Goal: Information Seeking & Learning: Learn about a topic

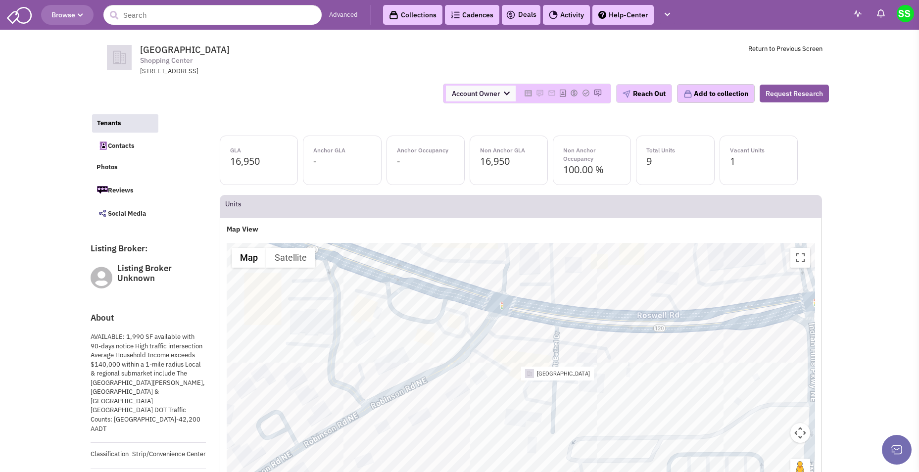
select select
click at [68, 14] on span "Browse" at bounding box center [67, 14] width 32 height 9
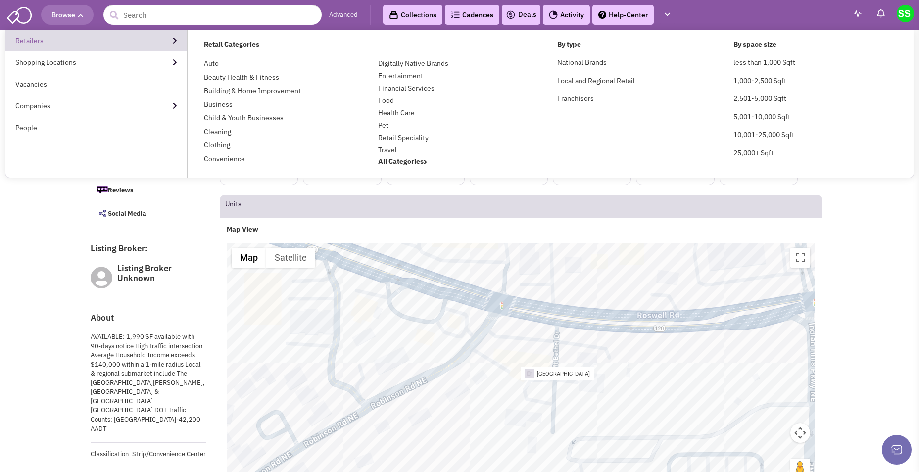
click at [53, 38] on link "Retailers" at bounding box center [96, 41] width 182 height 22
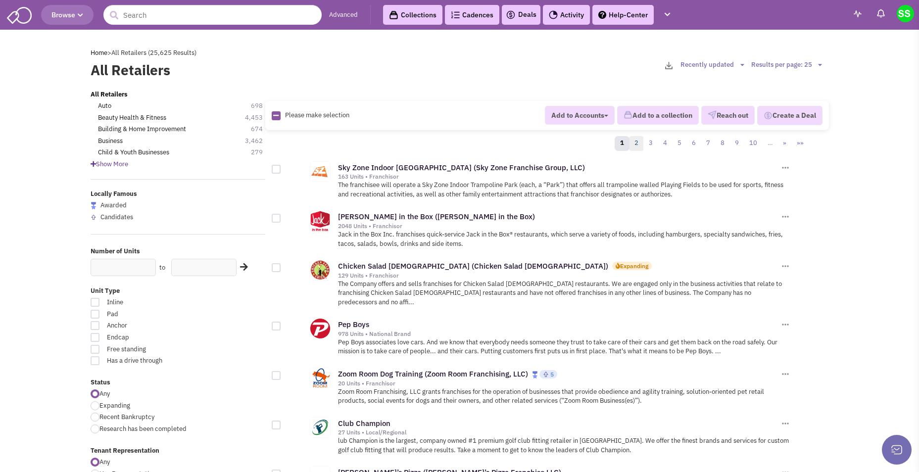
click at [639, 143] on link "2" at bounding box center [636, 143] width 15 height 15
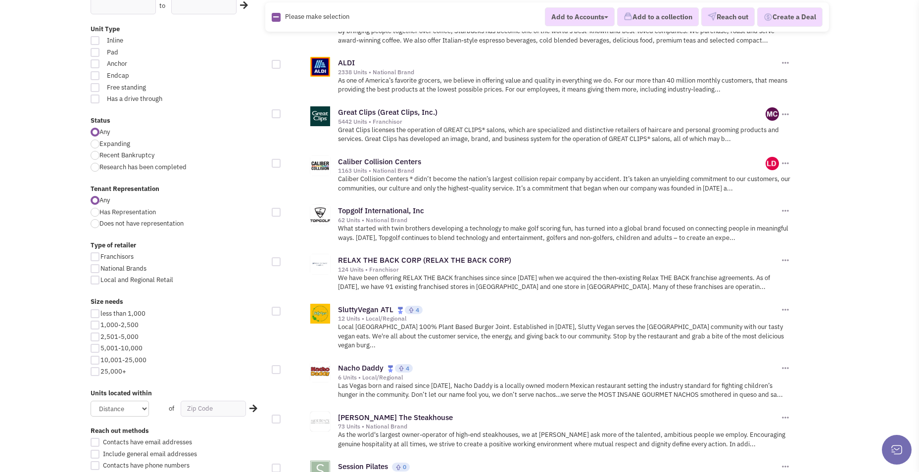
scroll to position [297, 0]
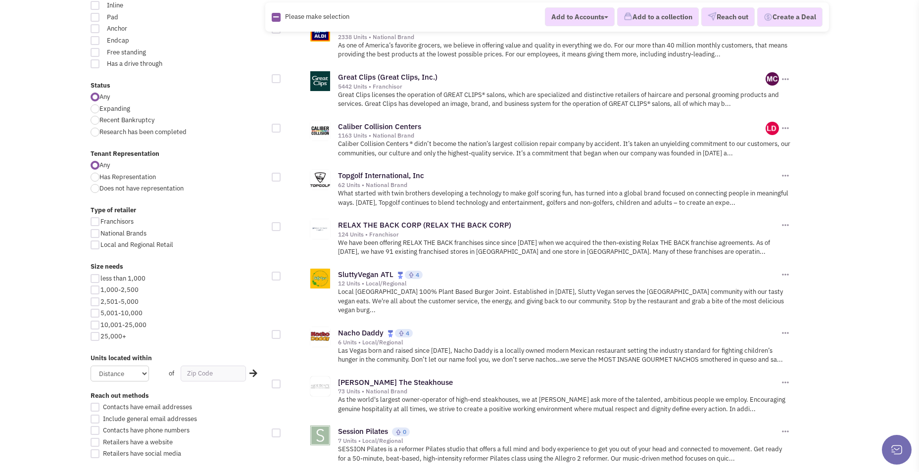
click at [96, 290] on div at bounding box center [95, 290] width 9 height 9
click at [100, 290] on input "1,000-2,500" at bounding box center [103, 291] width 6 height 6
checkbox input "true"
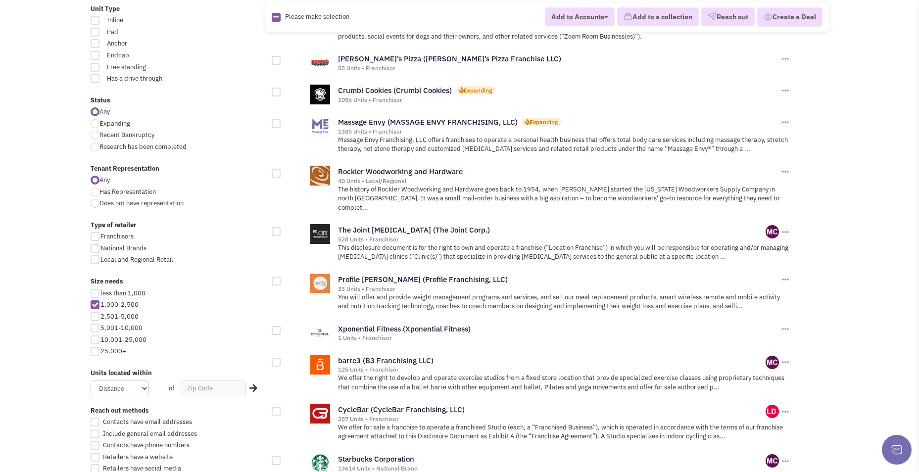
scroll to position [346, 0]
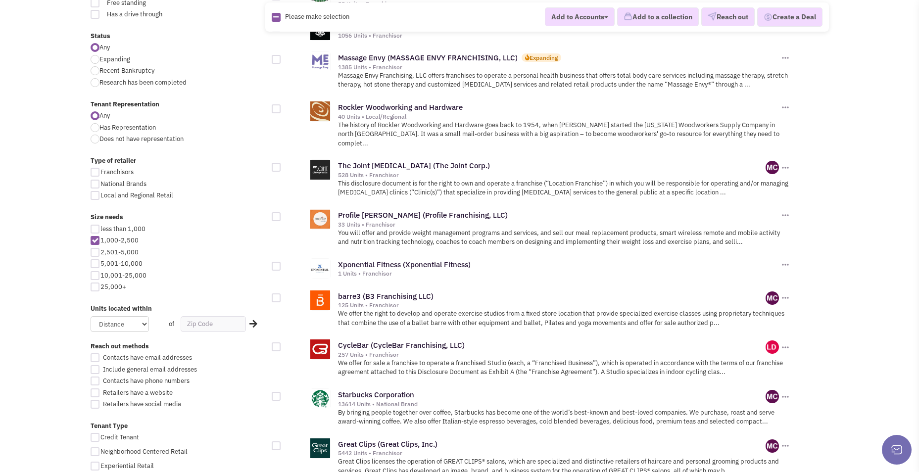
click at [95, 240] on div at bounding box center [95, 240] width 9 height 9
click at [100, 240] on input "1,000-2,500" at bounding box center [103, 241] width 6 height 6
checkbox input "false"
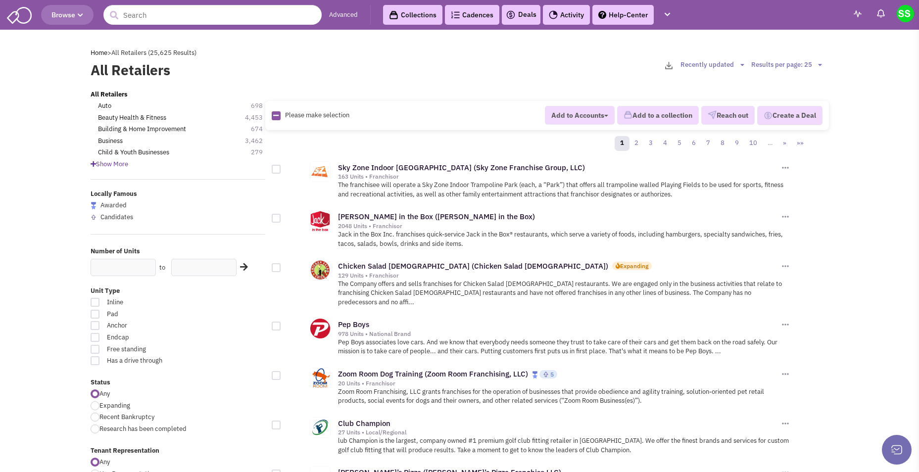
click at [423, 14] on link "Collections" at bounding box center [412, 15] width 59 height 20
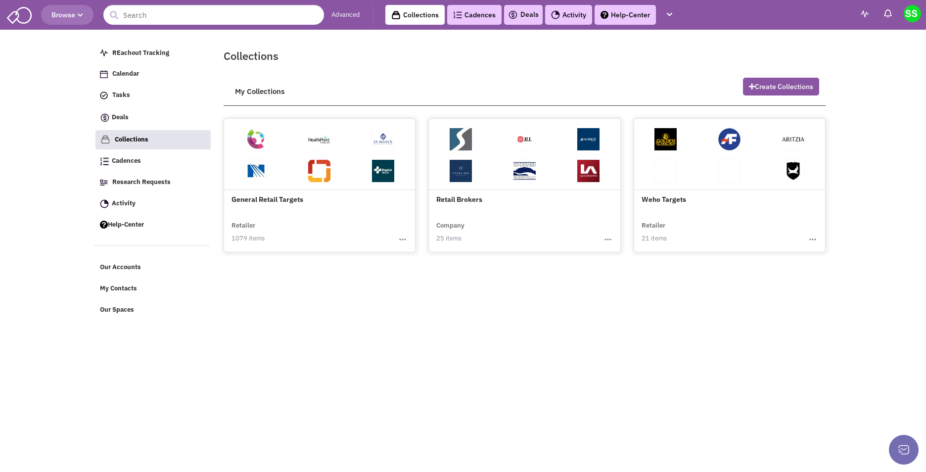
click at [482, 15] on link "Cadences 0" at bounding box center [474, 15] width 54 height 20
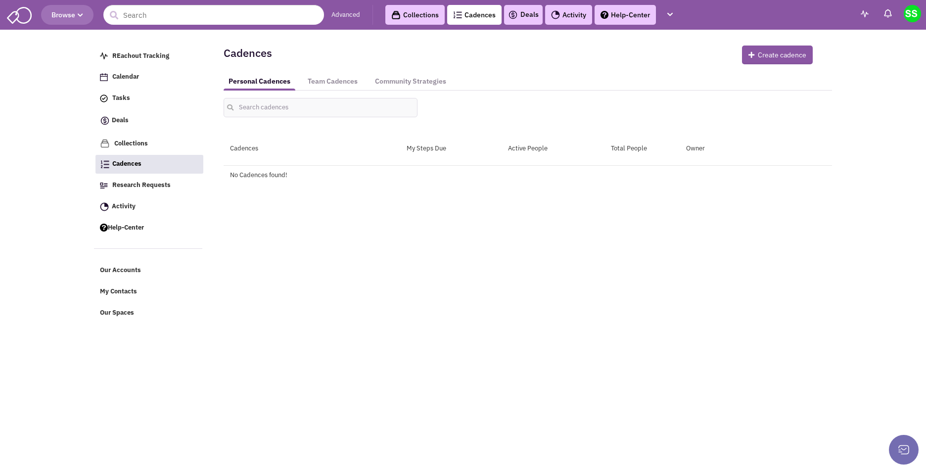
click at [516, 16] on img at bounding box center [513, 15] width 10 height 12
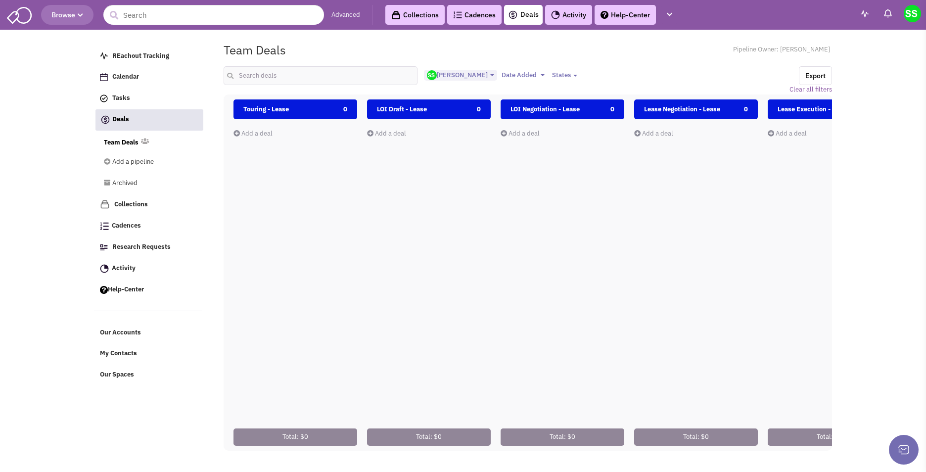
select select "2021"
select select
click at [573, 14] on link "Activity" at bounding box center [568, 15] width 47 height 20
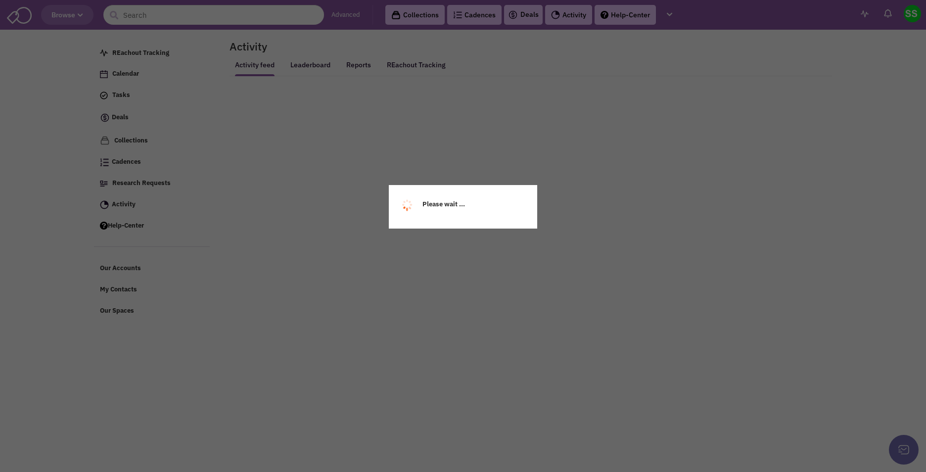
select select
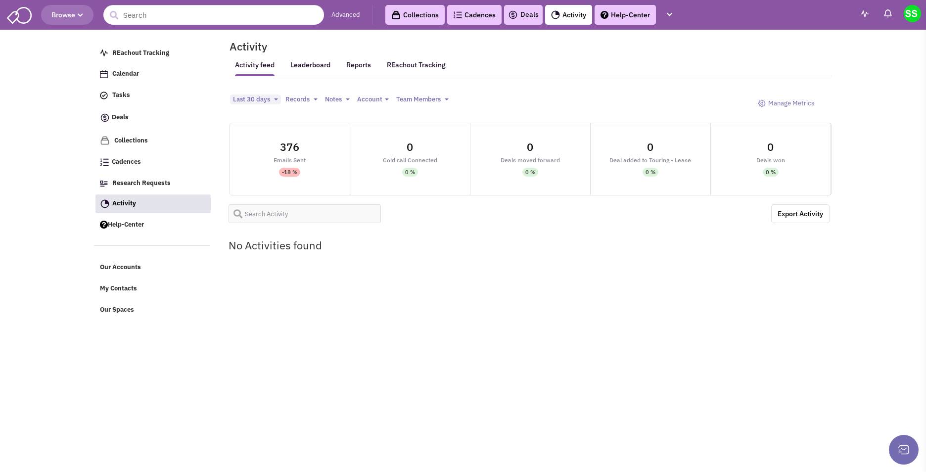
select select
click at [127, 97] on span "Tasks" at bounding box center [121, 95] width 18 height 8
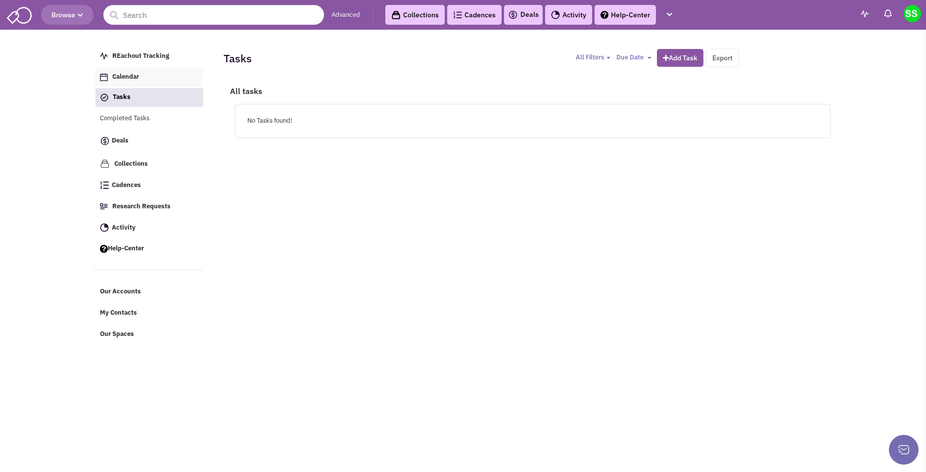
click at [133, 75] on span "Calendar" at bounding box center [125, 77] width 27 height 8
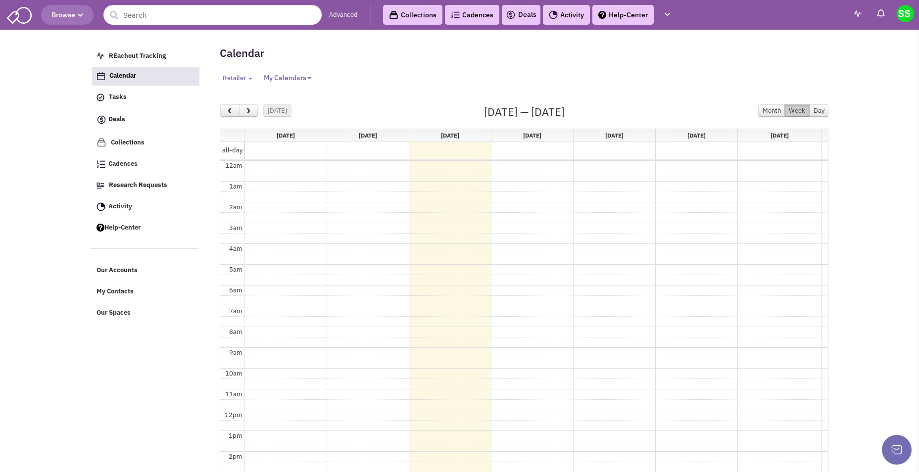
select select
click at [569, 12] on link "Activity" at bounding box center [566, 15] width 47 height 20
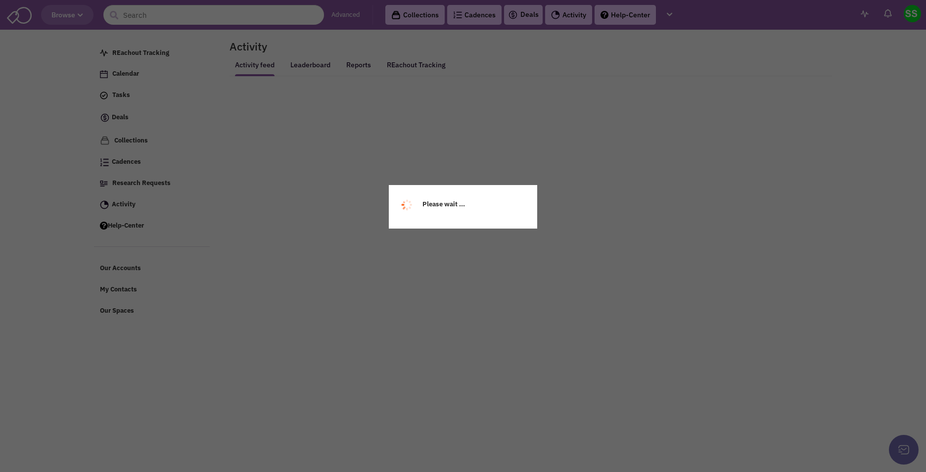
select select
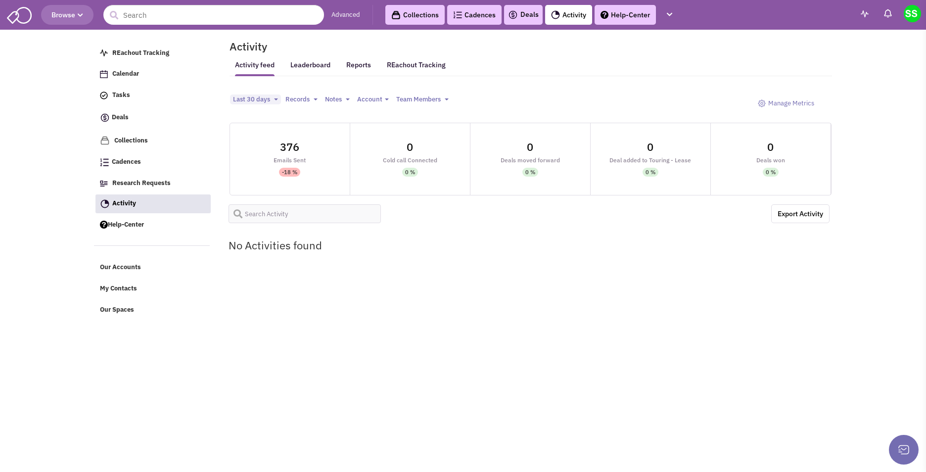
select select
click at [625, 21] on link "Help-Center" at bounding box center [625, 15] width 61 height 20
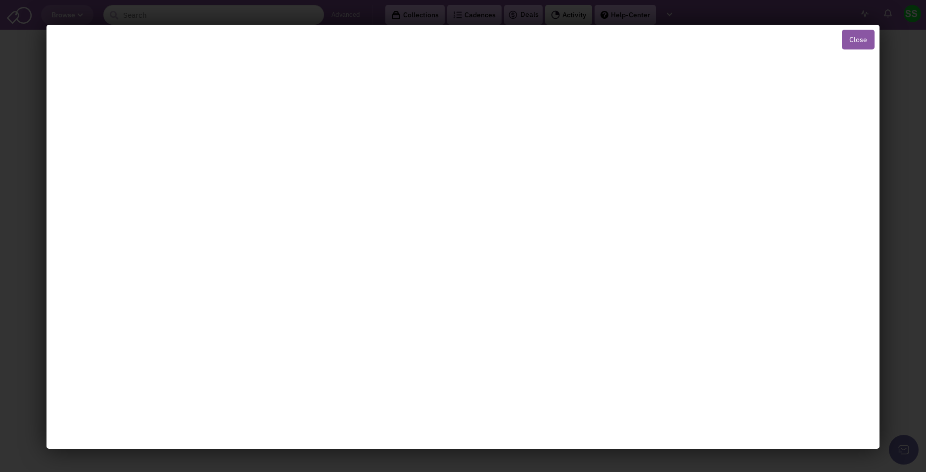
click at [859, 40] on button "Close" at bounding box center [858, 40] width 33 height 20
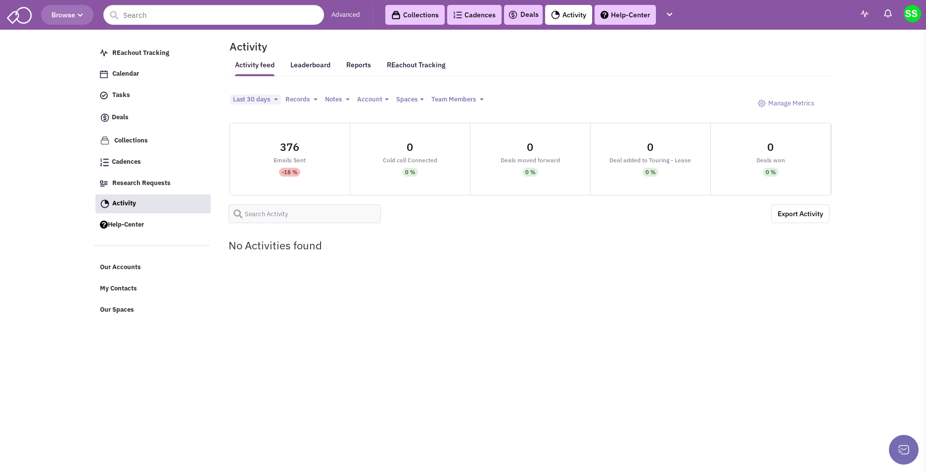
click at [65, 14] on span "Browse" at bounding box center [67, 14] width 32 height 9
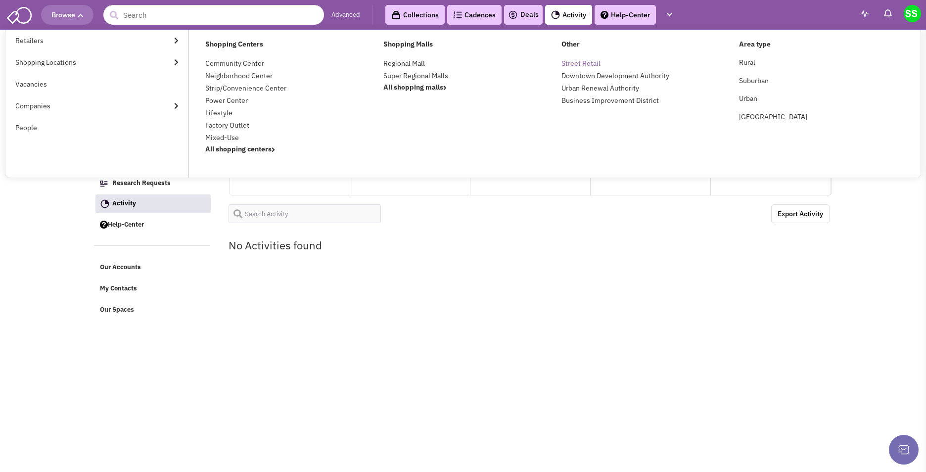
click at [585, 60] on link "Street Retail" at bounding box center [581, 63] width 39 height 9
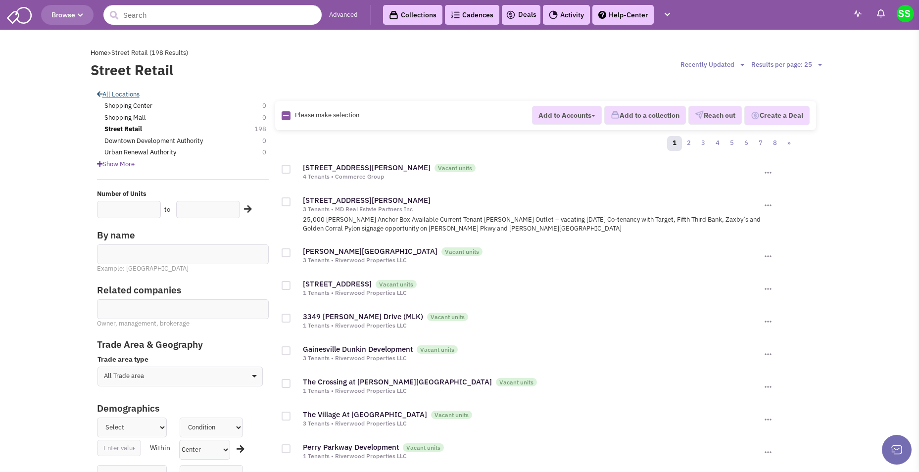
click at [116, 93] on link "All Locations" at bounding box center [118, 94] width 43 height 8
click at [428, 19] on link "Collections" at bounding box center [412, 15] width 59 height 20
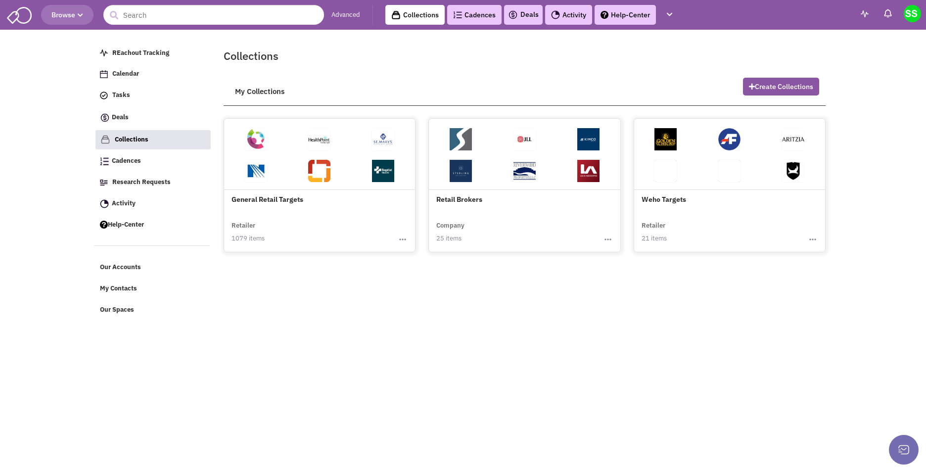
click at [341, 158] on span at bounding box center [320, 174] width 64 height 32
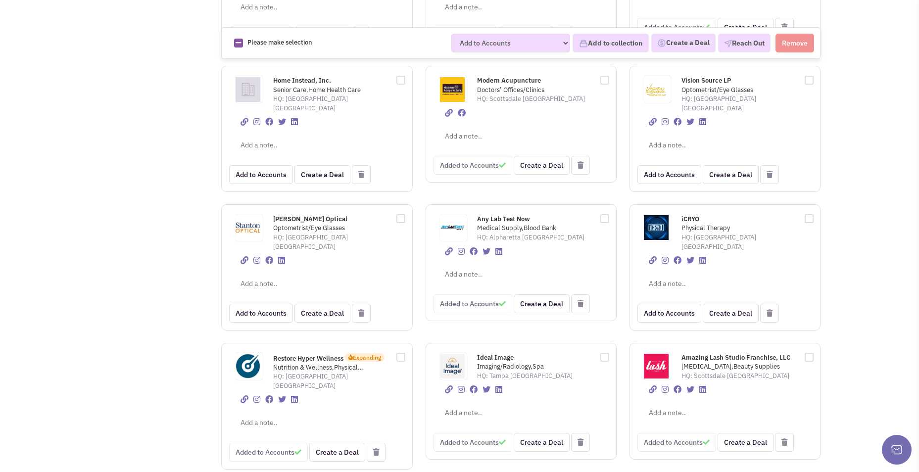
scroll to position [544, 0]
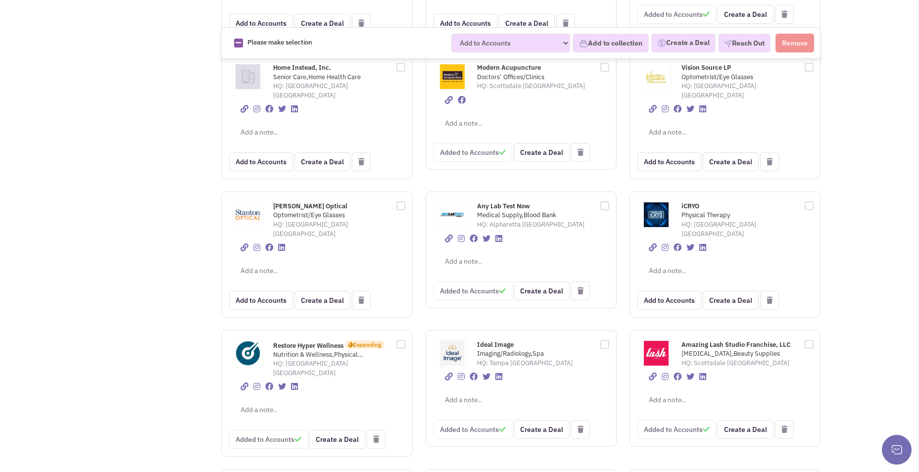
click at [327, 341] on span "Restore Hyper Wellness" at bounding box center [308, 345] width 70 height 8
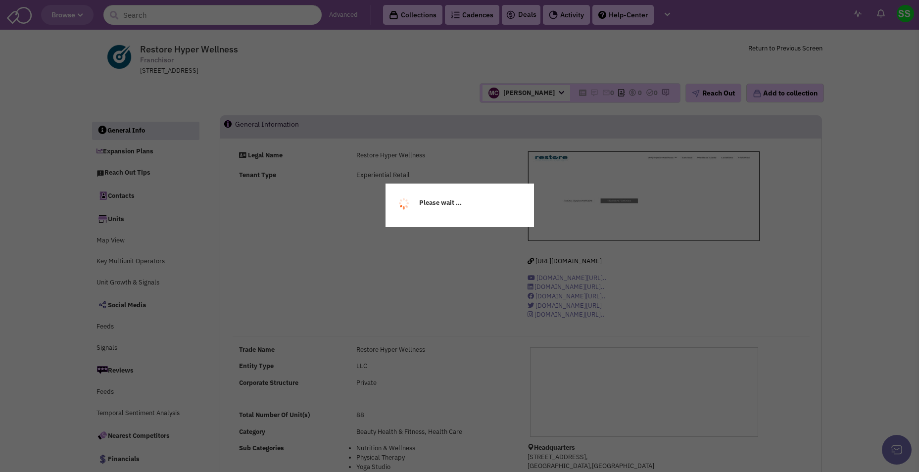
select select
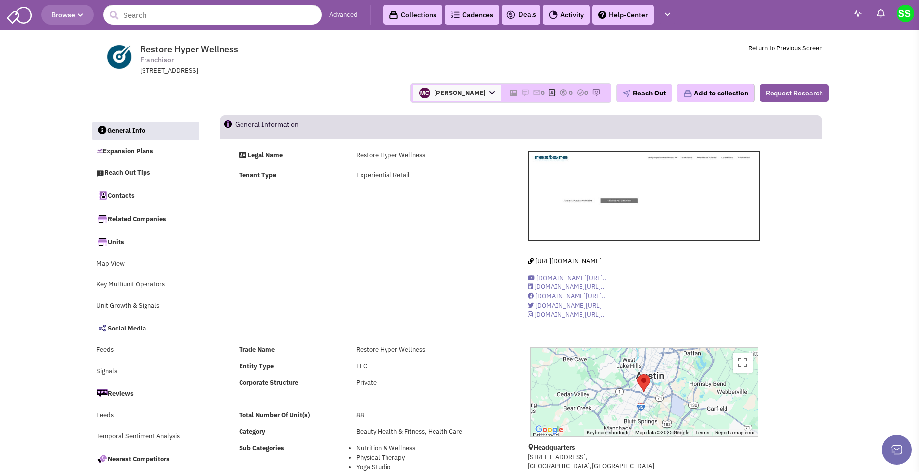
click at [60, 17] on span "Browse" at bounding box center [67, 14] width 32 height 9
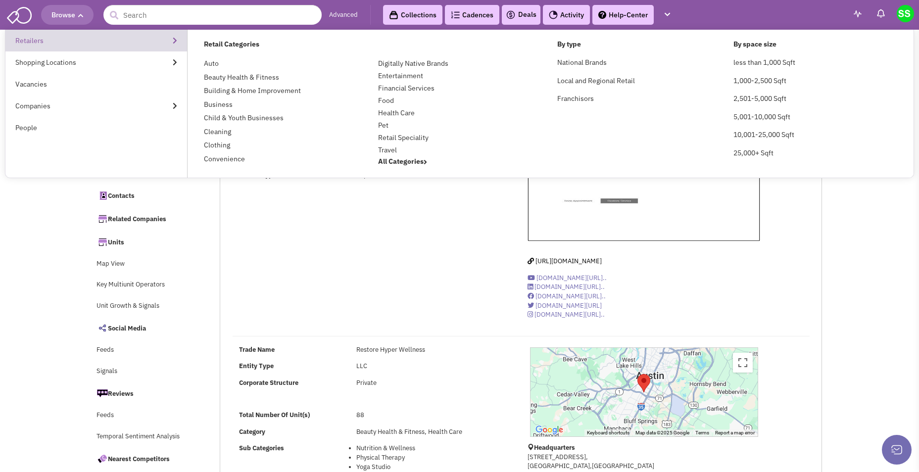
click at [114, 39] on link "Retailers" at bounding box center [96, 41] width 182 height 22
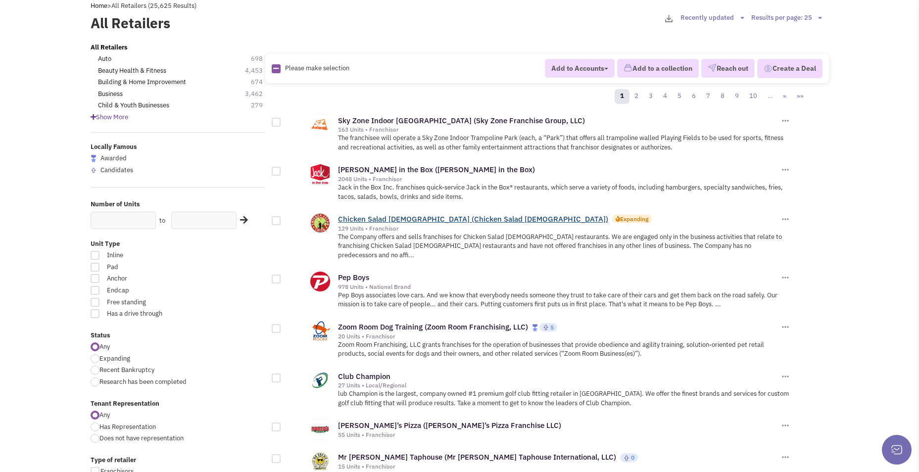
scroll to position [49, 0]
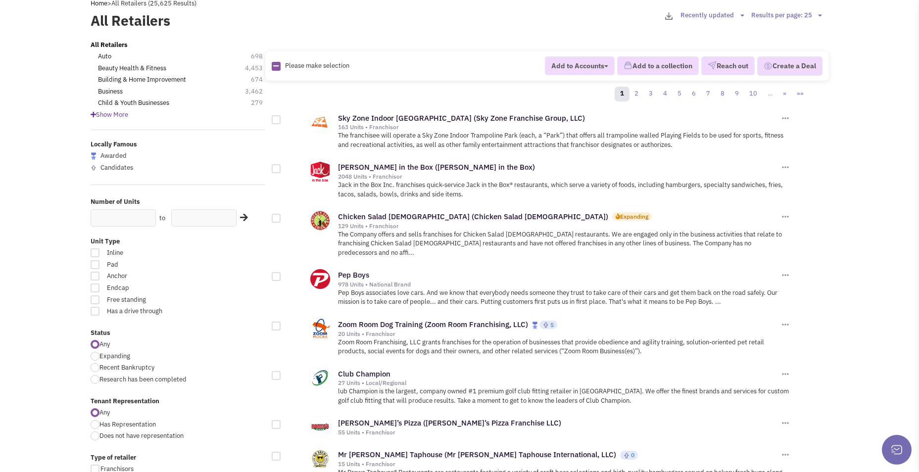
click at [94, 267] on div at bounding box center [95, 264] width 9 height 9
click at [210, 267] on input "Pad" at bounding box center [213, 265] width 6 height 6
checkbox input "true"
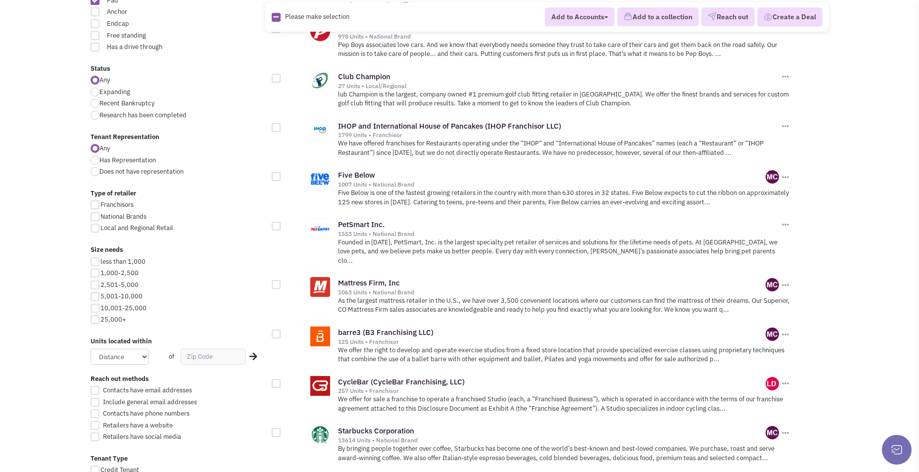
scroll to position [346, 0]
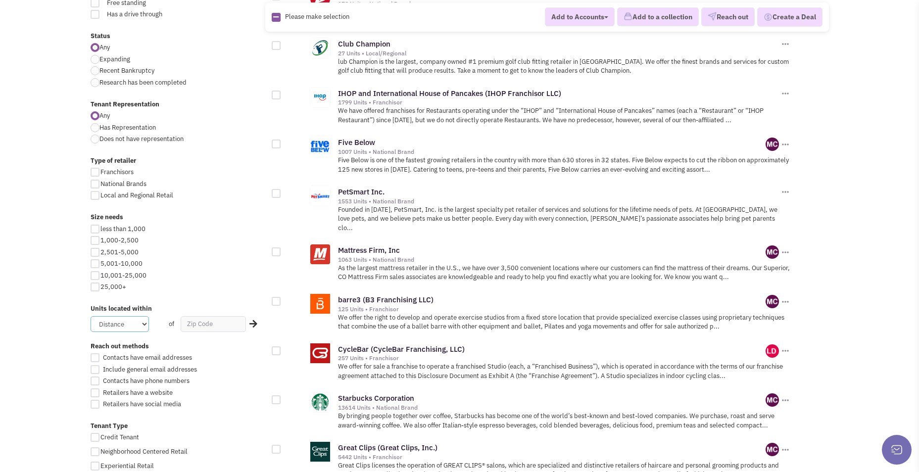
click at [146, 326] on select "Distance 1 Mile 5 Miles 10 Miles 20 Miles 50 Miles" at bounding box center [120, 324] width 58 height 16
click at [145, 326] on select "Distance 1 Mile 5 Miles 10 Miles 20 Miles 50 Miles" at bounding box center [120, 324] width 58 height 16
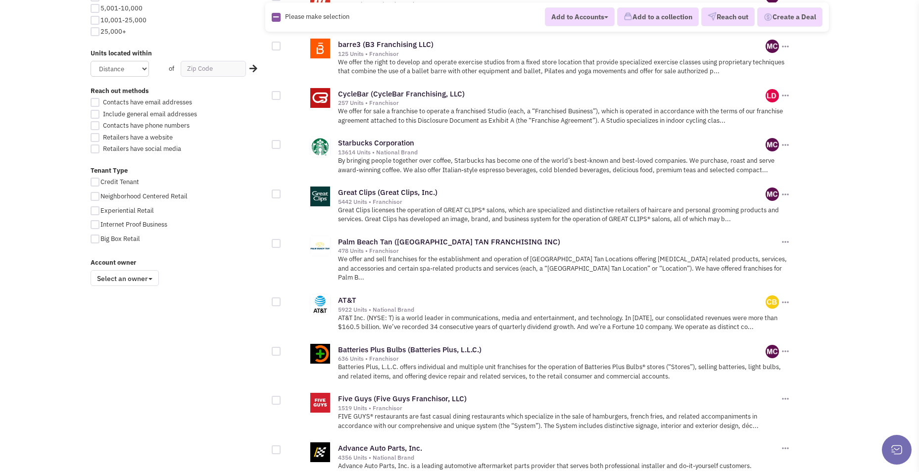
scroll to position [643, 0]
